Goal: Check status: Check status

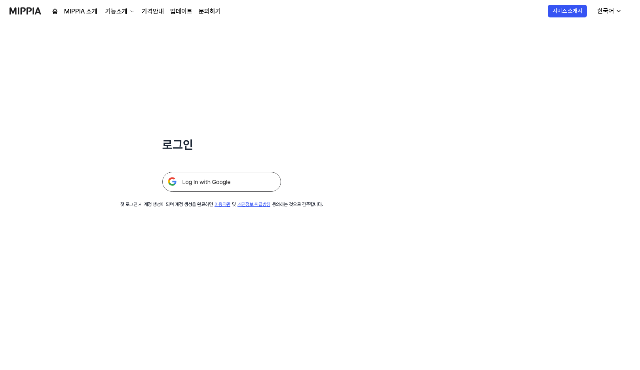
click at [207, 180] on img at bounding box center [221, 182] width 119 height 20
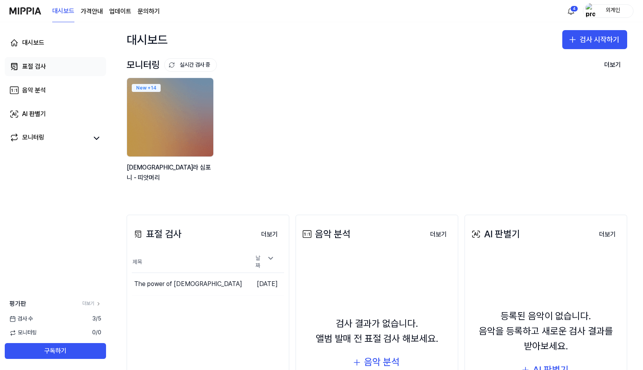
click at [34, 69] on div "표절 검사" at bounding box center [34, 66] width 24 height 9
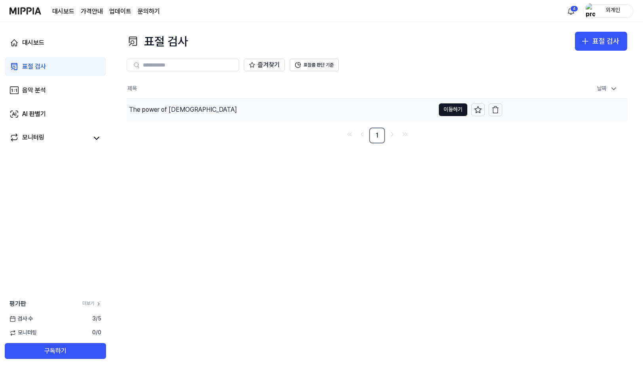
click at [186, 110] on div "The power of [DEMOGRAPHIC_DATA]" at bounding box center [183, 109] width 108 height 9
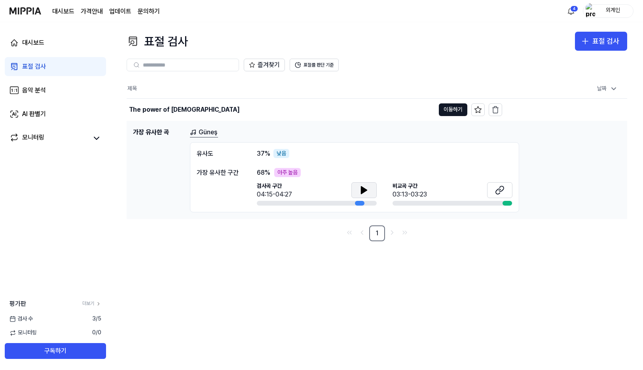
click at [358, 190] on button at bounding box center [363, 190] width 25 height 16
click at [499, 188] on icon at bounding box center [498, 190] width 5 height 5
click at [32, 87] on div "음악 분석" at bounding box center [34, 89] width 24 height 9
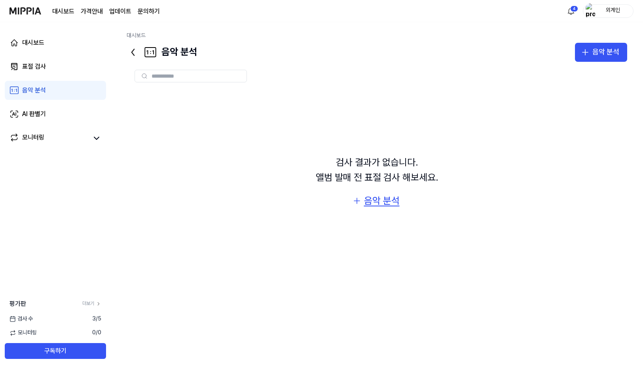
click at [389, 199] on div "음악 분석" at bounding box center [382, 200] width 36 height 15
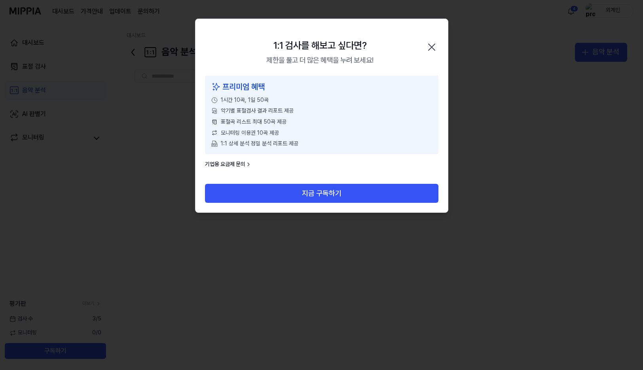
click at [432, 47] on icon "button" at bounding box center [431, 47] width 6 height 6
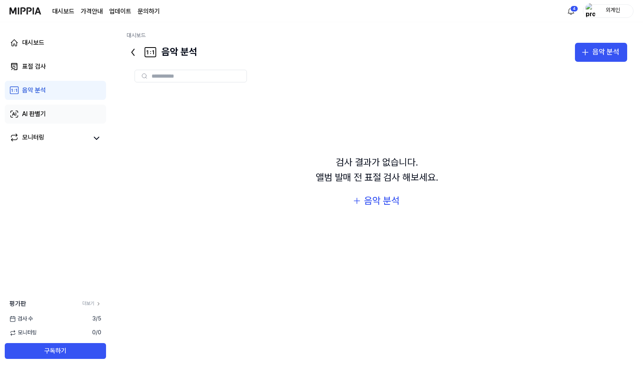
click at [29, 112] on div "AI 판별기" at bounding box center [34, 113] width 24 height 9
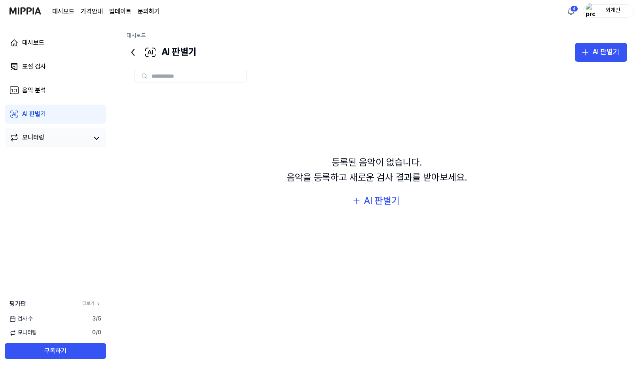
click at [42, 136] on div "모니터링" at bounding box center [33, 138] width 22 height 11
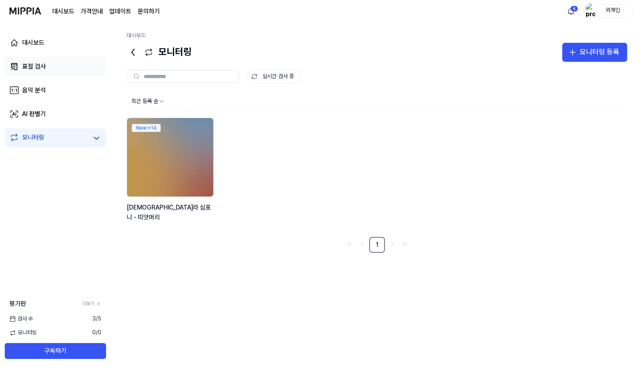
click at [26, 66] on div "표절 검사" at bounding box center [34, 66] width 24 height 9
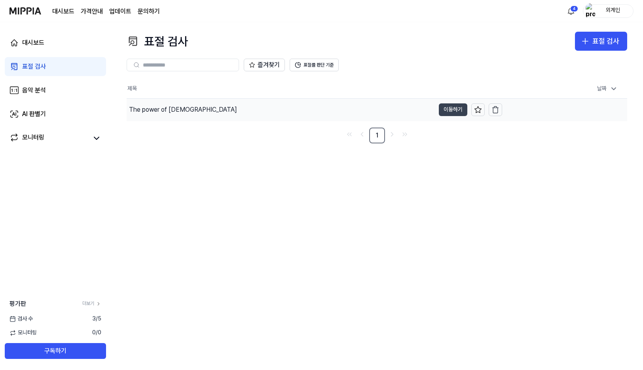
click at [453, 110] on button "이동하기" at bounding box center [453, 109] width 28 height 13
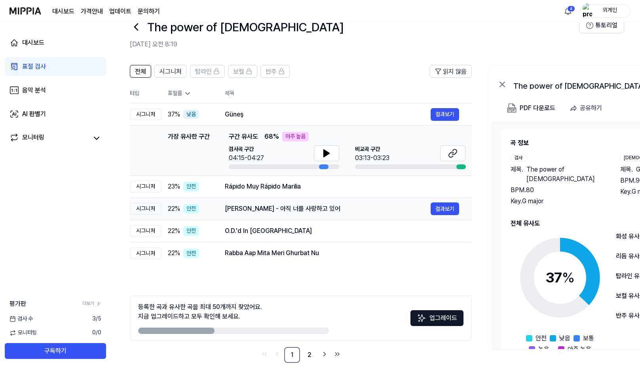
scroll to position [29, 0]
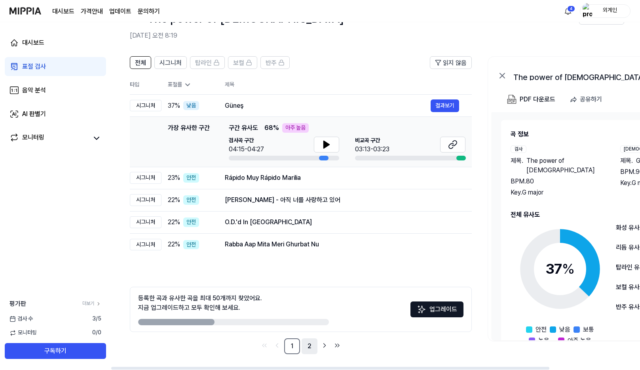
click at [309, 347] on link "2" at bounding box center [309, 346] width 16 height 16
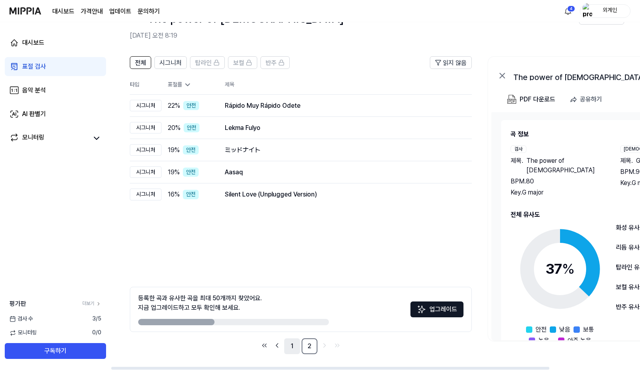
click at [294, 348] on link "1" at bounding box center [292, 346] width 16 height 16
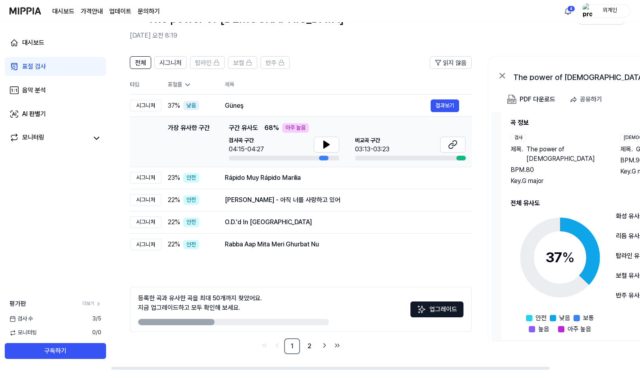
scroll to position [23, 0]
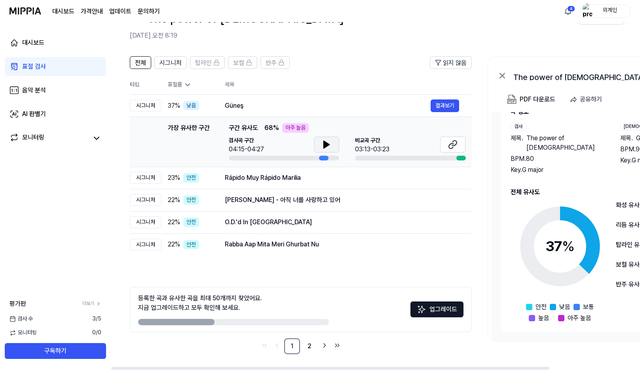
click at [322, 144] on icon at bounding box center [326, 144] width 9 height 9
